Goal: Obtain resource: Obtain resource

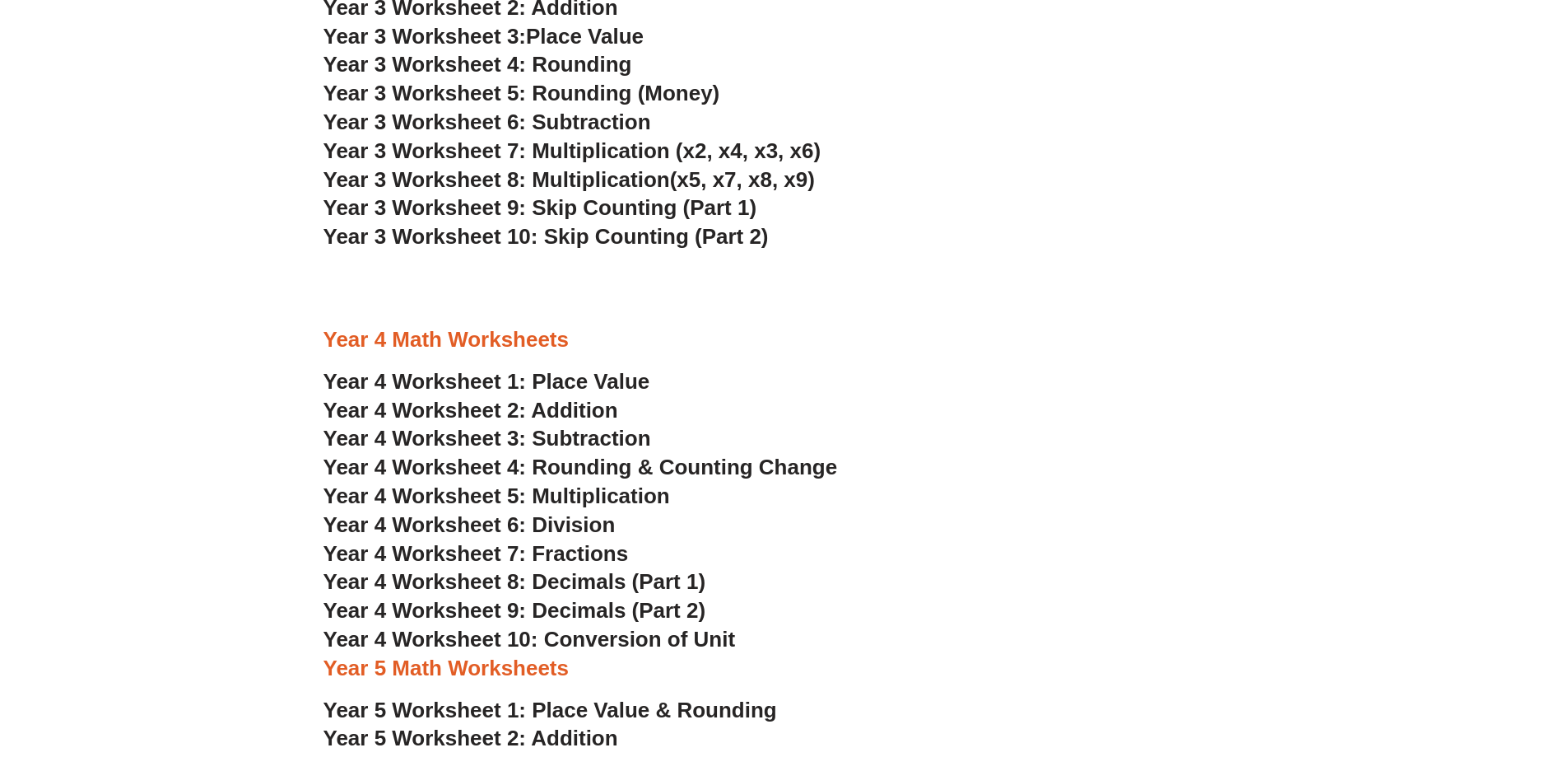
scroll to position [2632, 0]
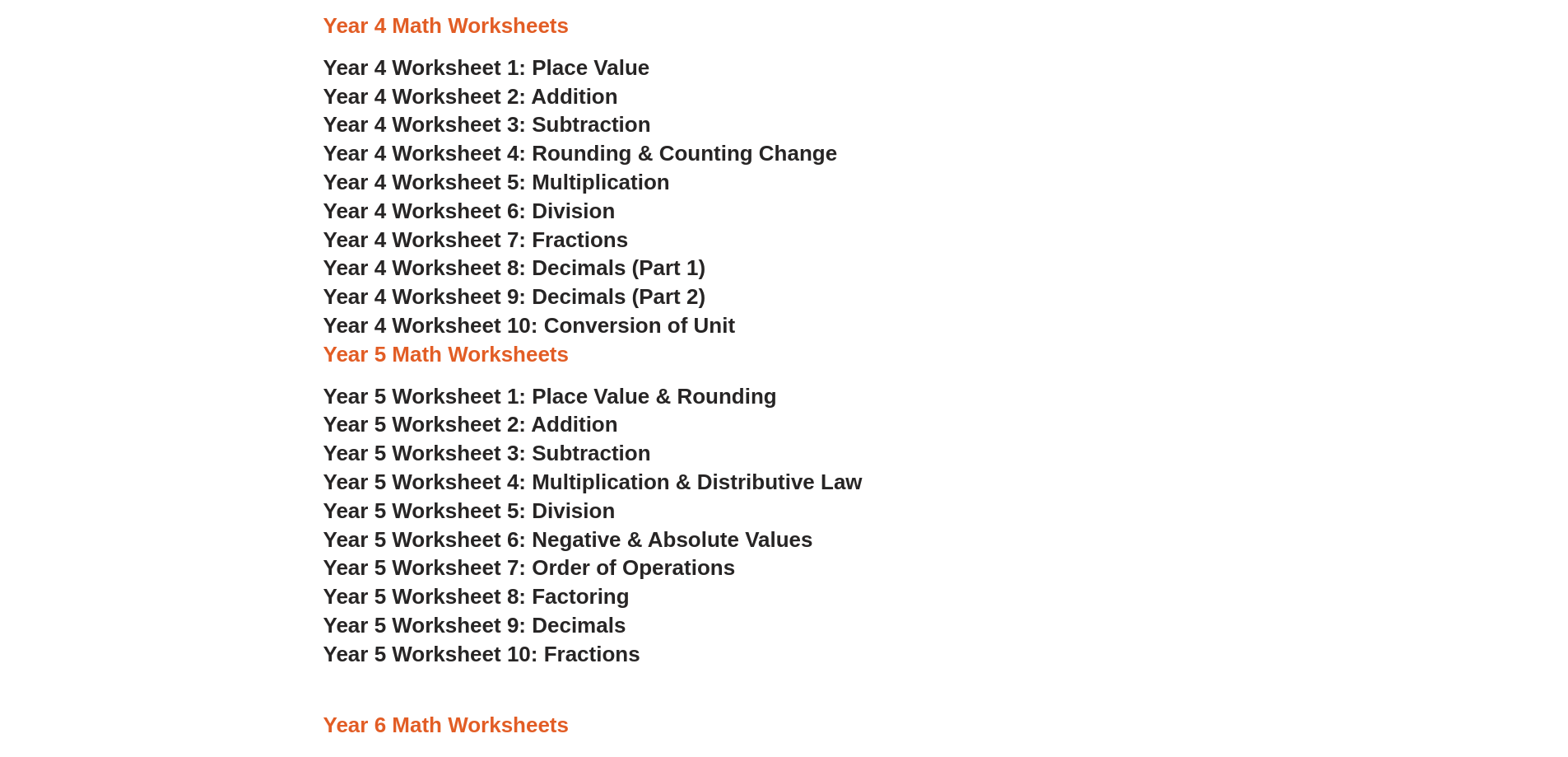
click at [567, 73] on span "Year 4 Worksheet 1: Place Value" at bounding box center [487, 67] width 327 height 24
drag, startPoint x: 1579, startPoint y: 3, endPoint x: 1164, endPoint y: 203, distance: 460.7
click at [1164, 203] on h3 "Year 4 Worksheet 6: Division" at bounding box center [784, 211] width 922 height 28
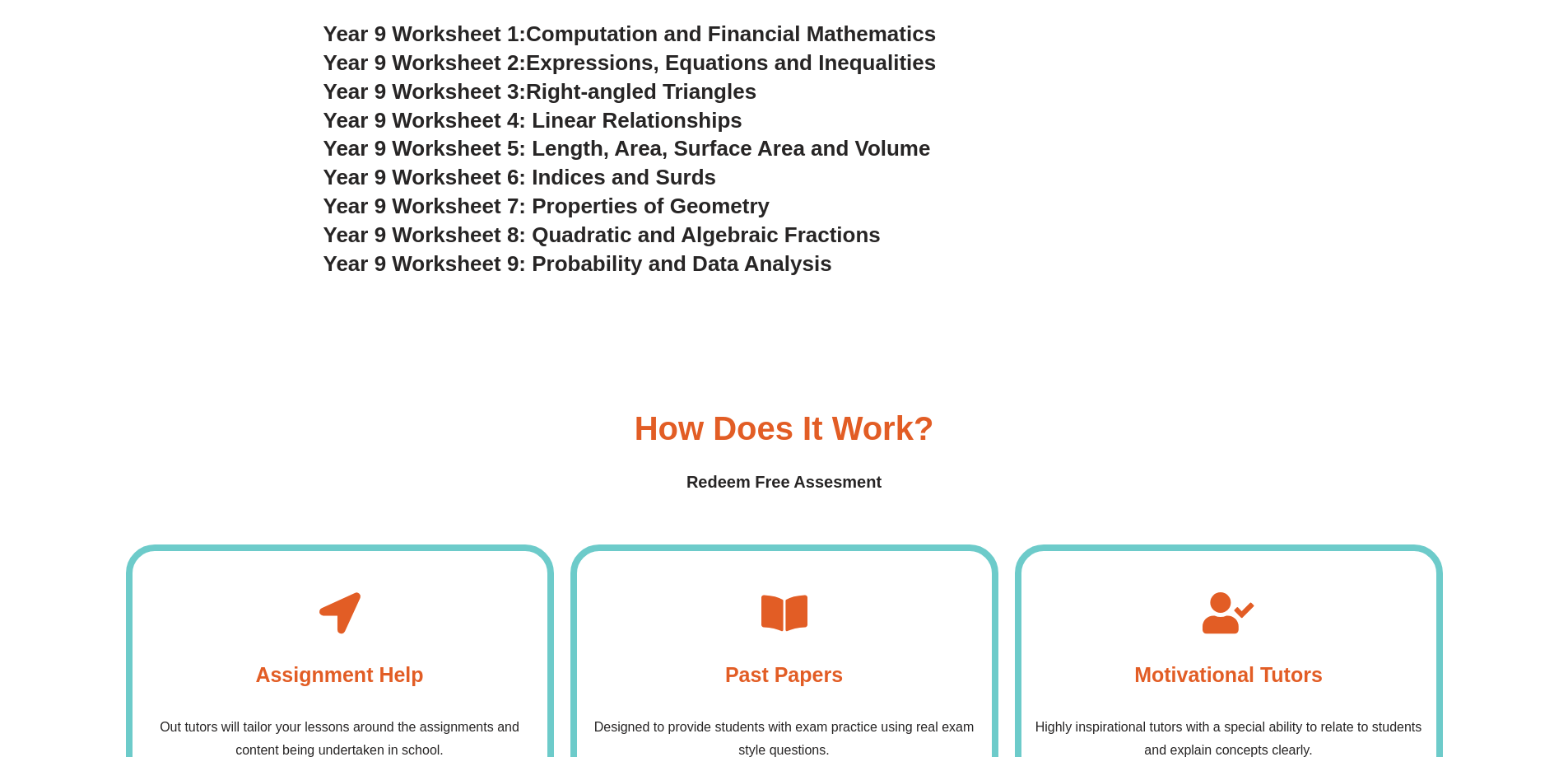
scroll to position [4855, 0]
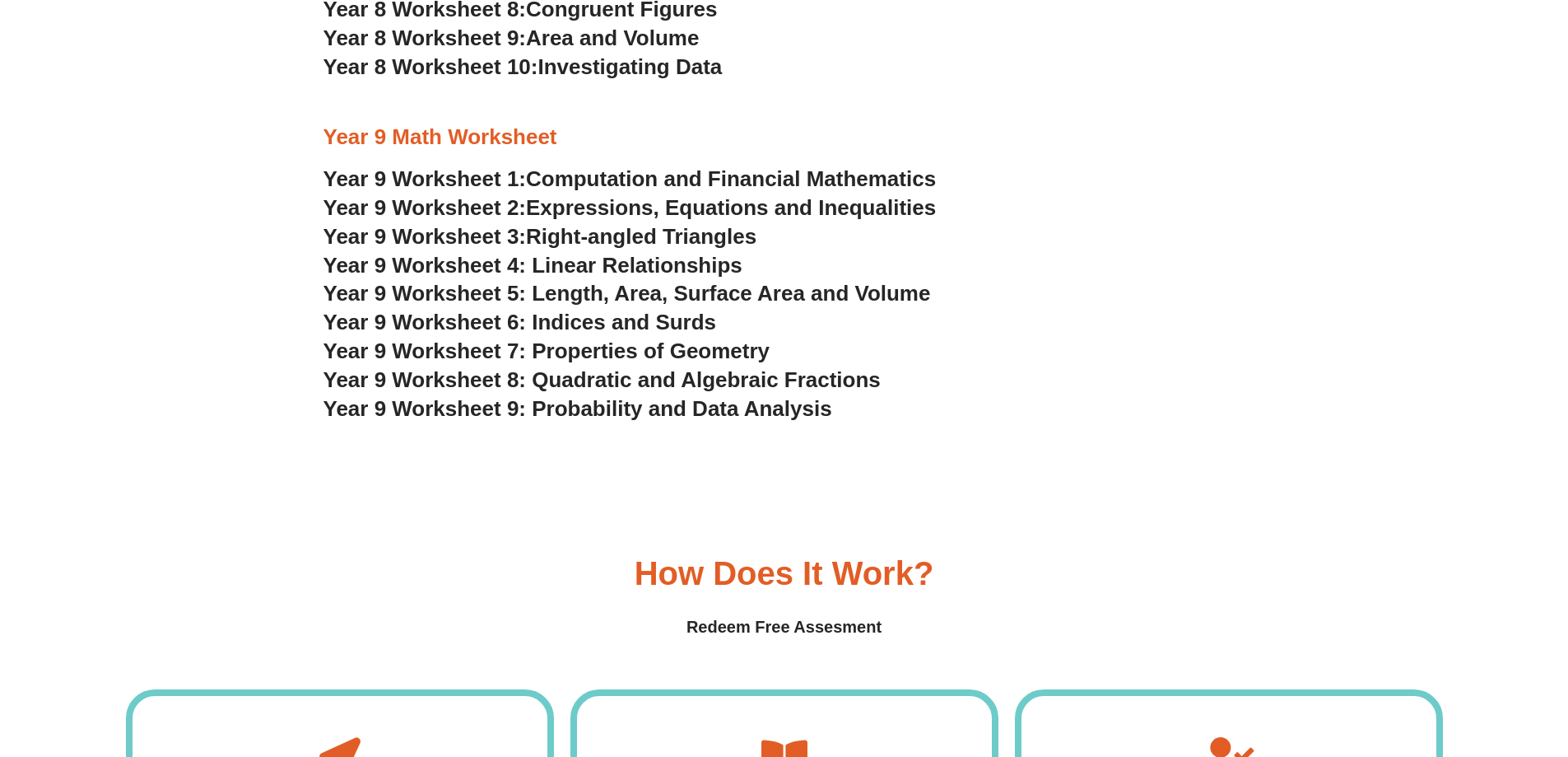
click at [654, 188] on span "Computation and Financial Mathematics" at bounding box center [731, 179] width 410 height 24
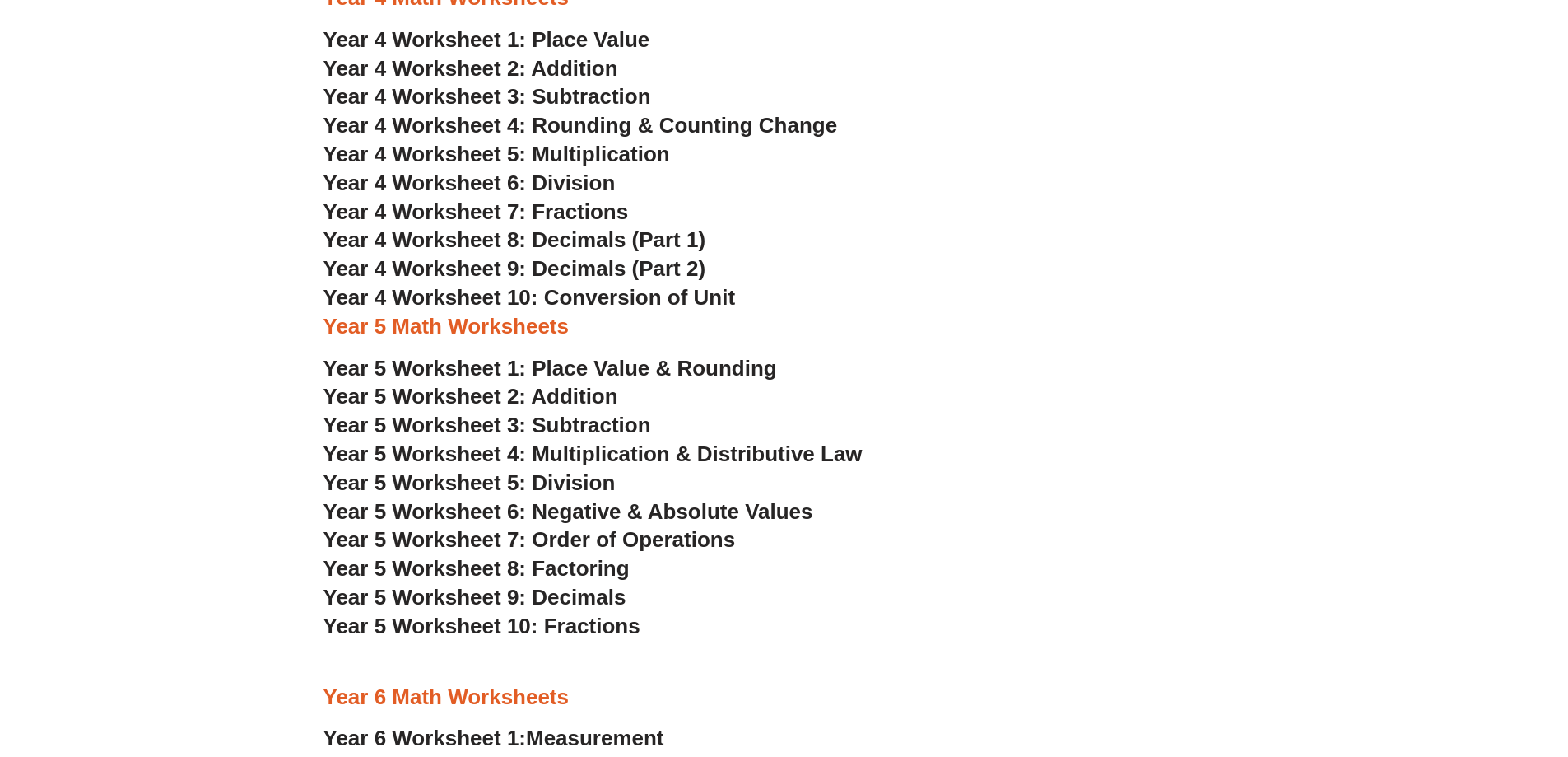
scroll to position [2632, 0]
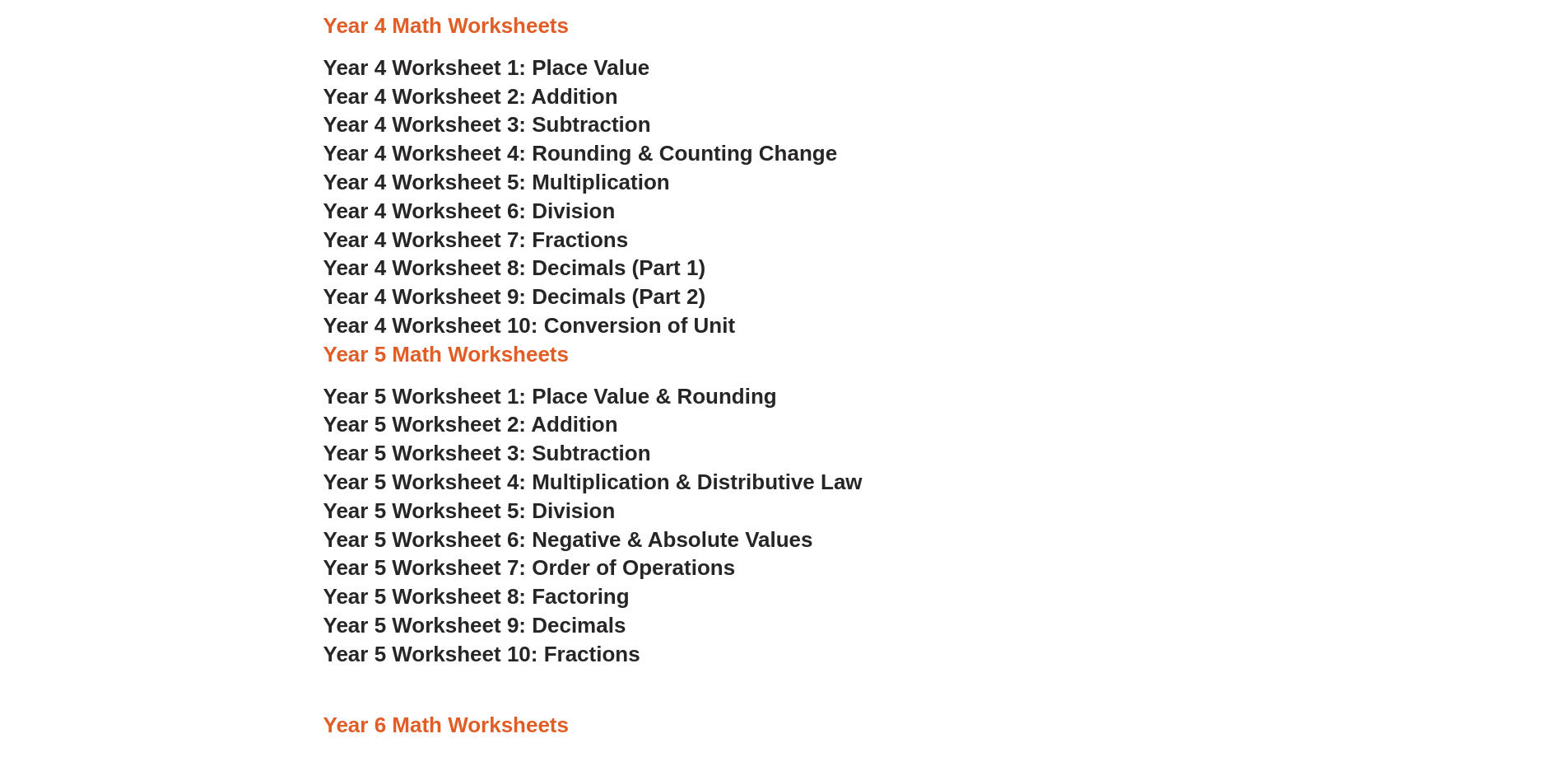
click at [545, 95] on span "Year 4 Worksheet 2: Addition" at bounding box center [470, 96] width 294 height 24
click at [479, 126] on span "Year 4 Worksheet 3: Subtraction" at bounding box center [487, 124] width 328 height 24
click at [549, 152] on span "Year 4 Worksheet 4: Rounding & Counting Change" at bounding box center [580, 153] width 515 height 24
click at [546, 176] on span "Year 4 Worksheet 5: Multiplication" at bounding box center [496, 181] width 347 height 24
click at [561, 218] on span "Year 4 Worksheet 6: Division" at bounding box center [469, 210] width 292 height 24
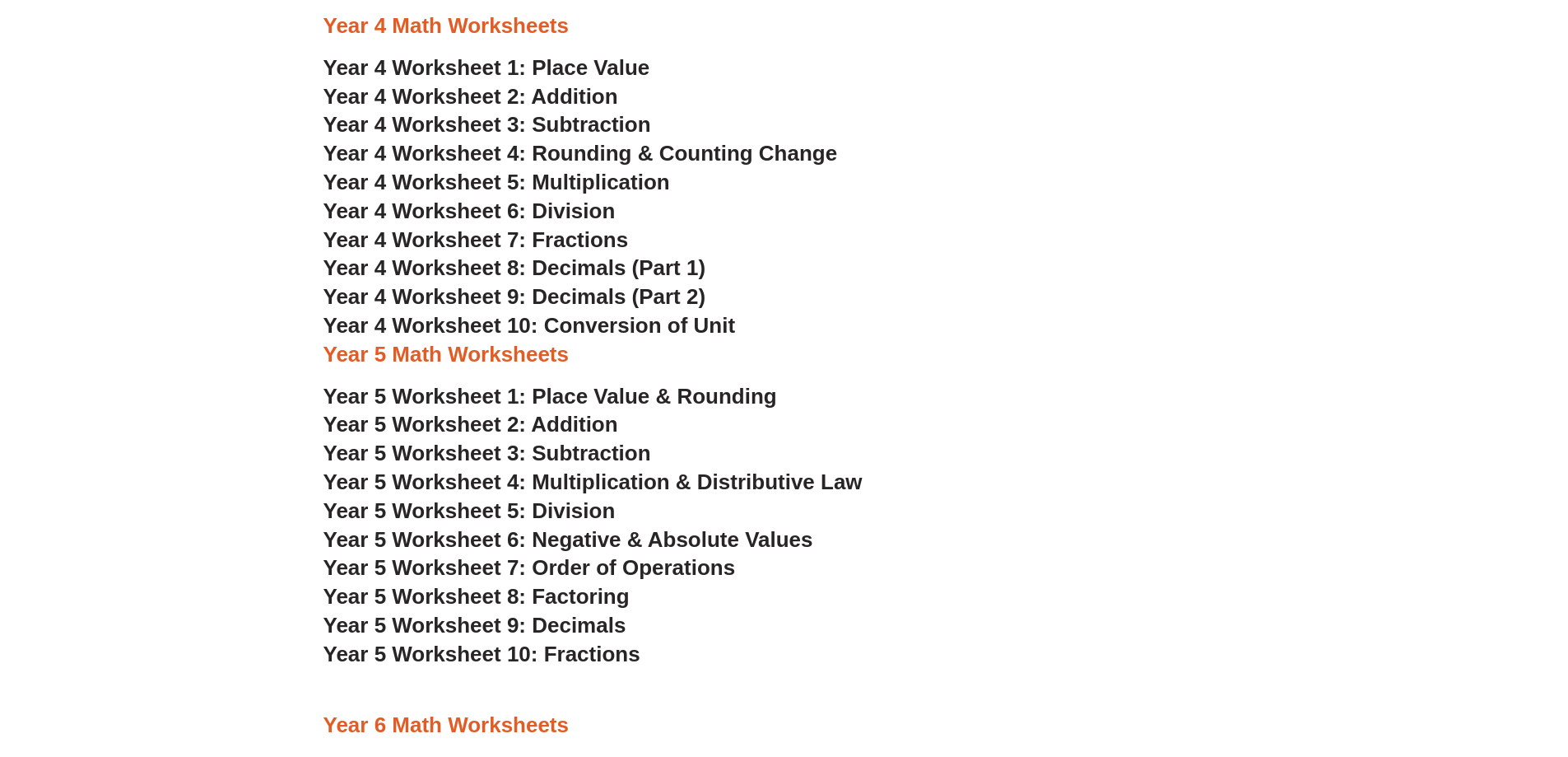
click at [591, 236] on span "Year 4 Worksheet 7: Fractions" at bounding box center [476, 239] width 306 height 24
click at [563, 275] on span "Year 4 Worksheet 8: Decimals (Part 1)" at bounding box center [515, 267] width 383 height 24
click at [619, 300] on span "Year 4 Worksheet 9: Decimals (Part 2)" at bounding box center [515, 296] width 383 height 24
click at [594, 331] on span "Year 4 Worksheet 10: Conversion of Unit" at bounding box center [529, 325] width 412 height 24
